Goal: Task Accomplishment & Management: Use online tool/utility

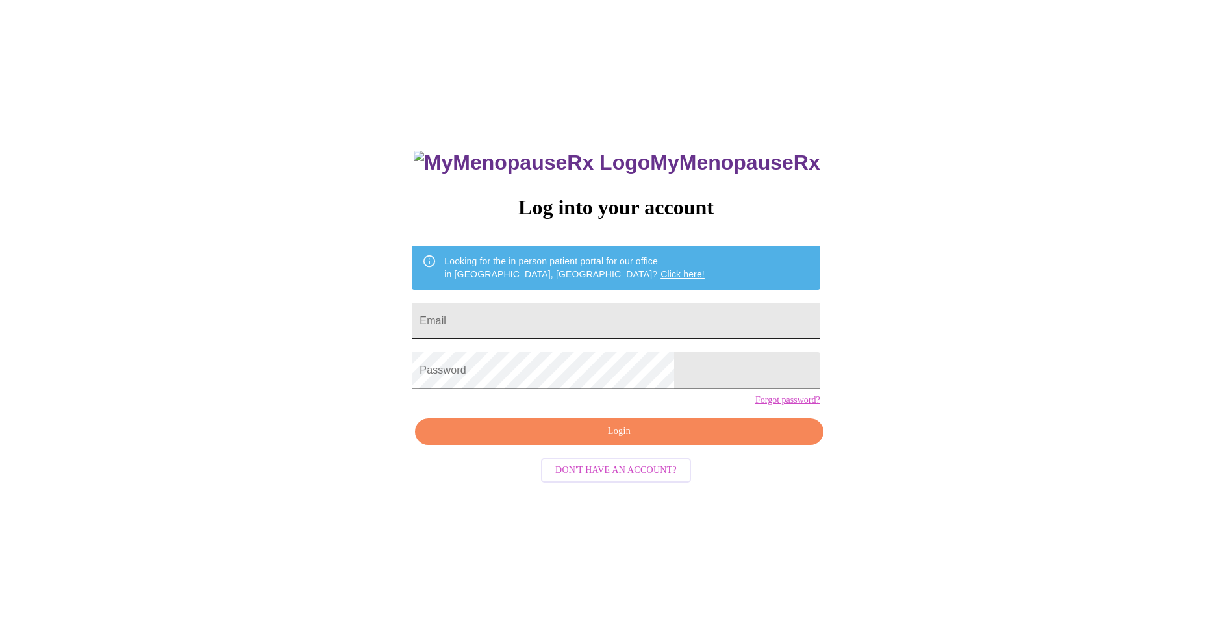
click at [589, 312] on input "Email" at bounding box center [616, 321] width 408 height 36
type input "[EMAIL_ADDRESS][DOMAIN_NAME]"
click at [598, 440] on span "Login" at bounding box center [619, 431] width 378 height 16
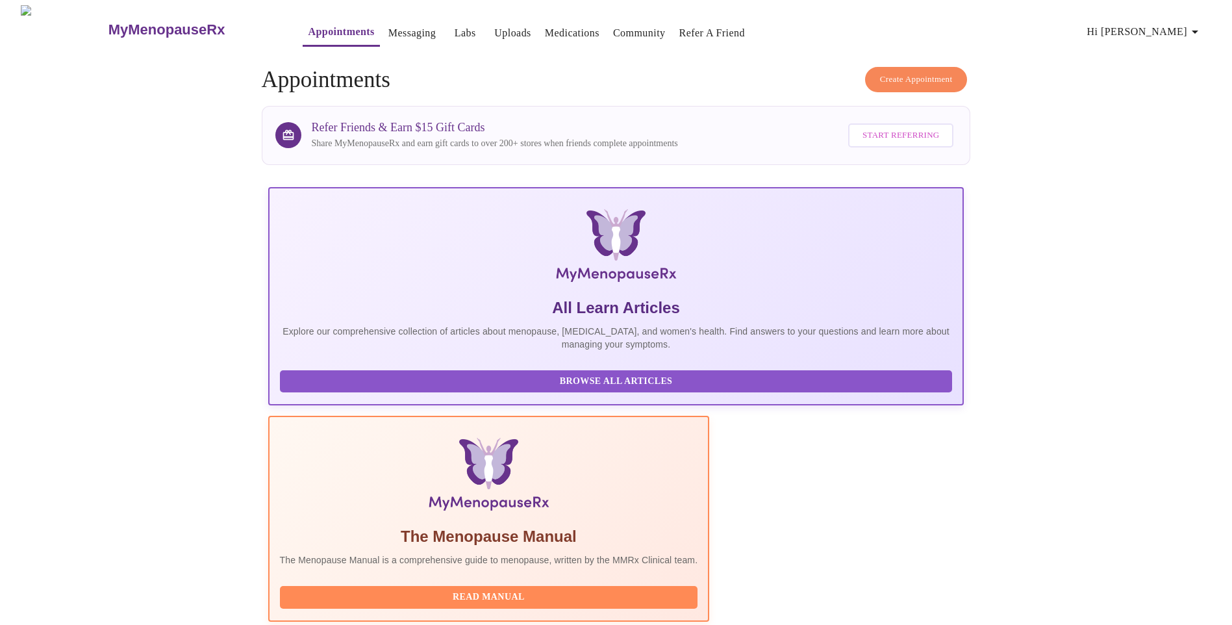
scroll to position [195, 0]
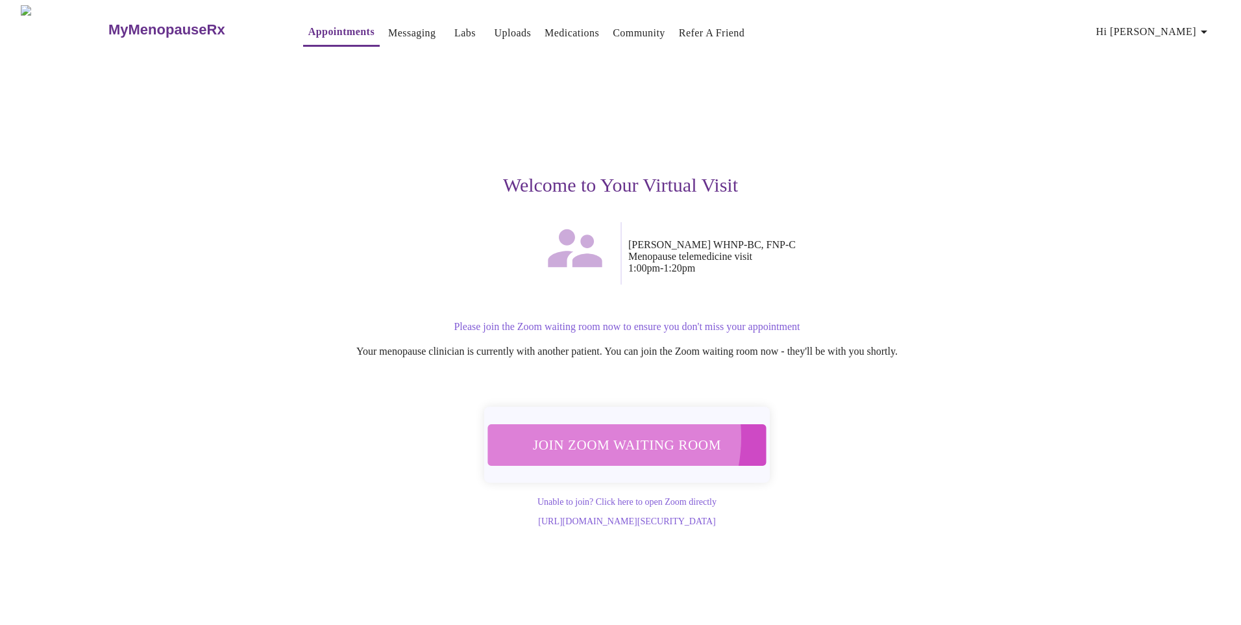
click at [589, 432] on span "Join Zoom Waiting Room" at bounding box center [627, 444] width 244 height 24
